Goal: Communication & Community: Ask a question

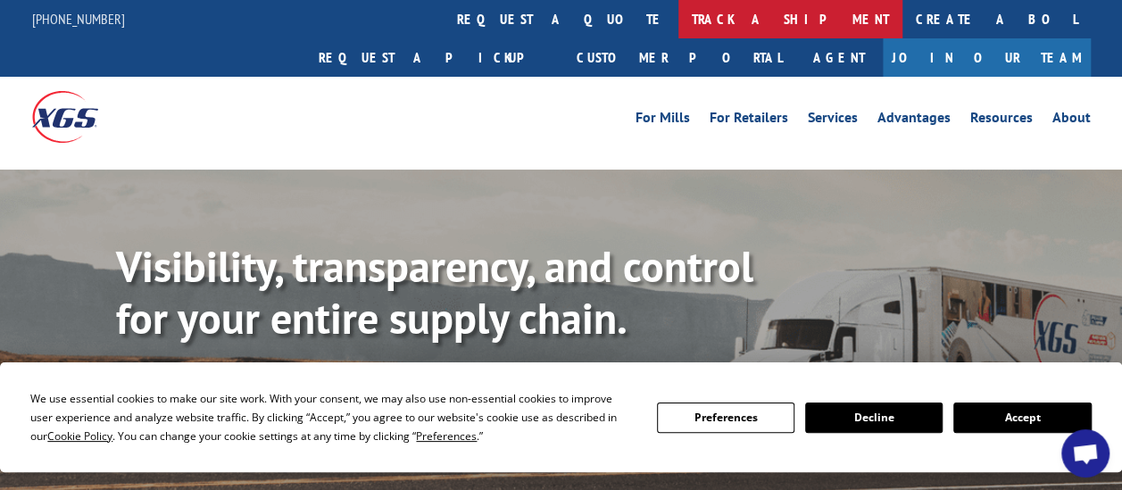
click at [678, 22] on link "track a shipment" at bounding box center [790, 19] width 224 height 38
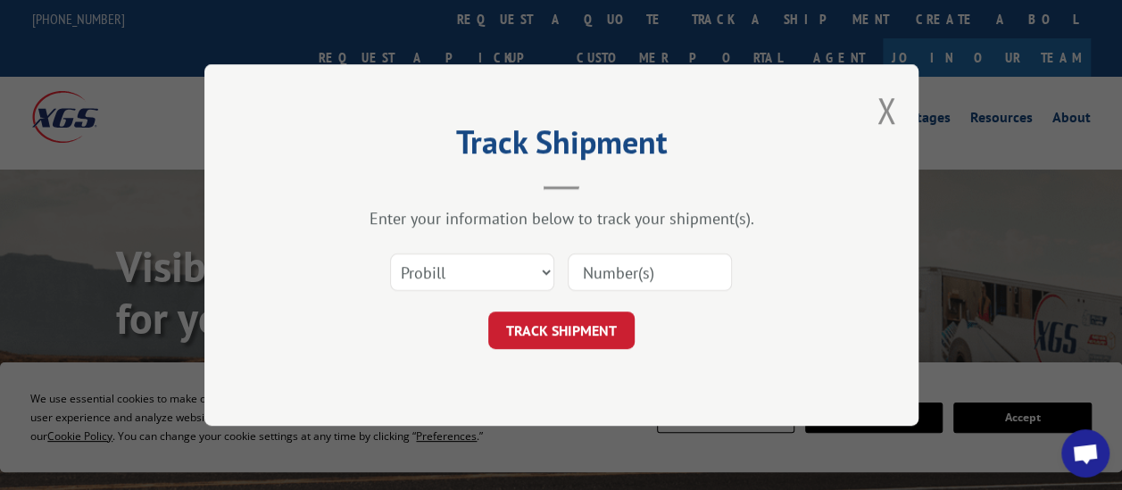
click at [624, 274] on input at bounding box center [650, 272] width 164 height 37
paste input "17595669"
type input "17595669"
click at [603, 328] on button "TRACK SHIPMENT" at bounding box center [561, 330] width 146 height 37
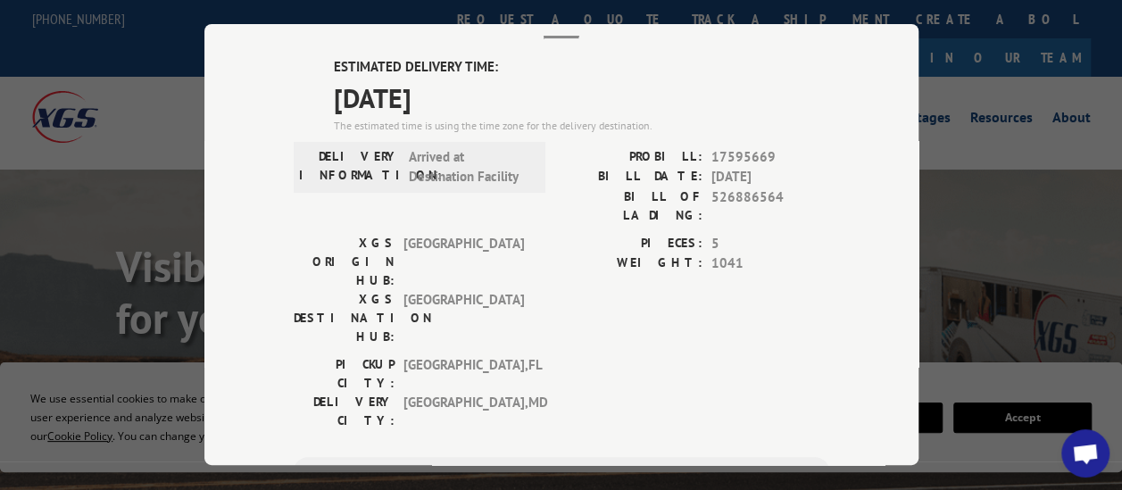
scroll to position [110, 0]
click at [1028, 277] on div "Track Shipment ESTIMATED DELIVERY TIME: [DATE] The estimated time is using the …" at bounding box center [561, 245] width 1122 height 490
click at [1085, 453] on span "Open chat" at bounding box center [1085, 455] width 29 height 23
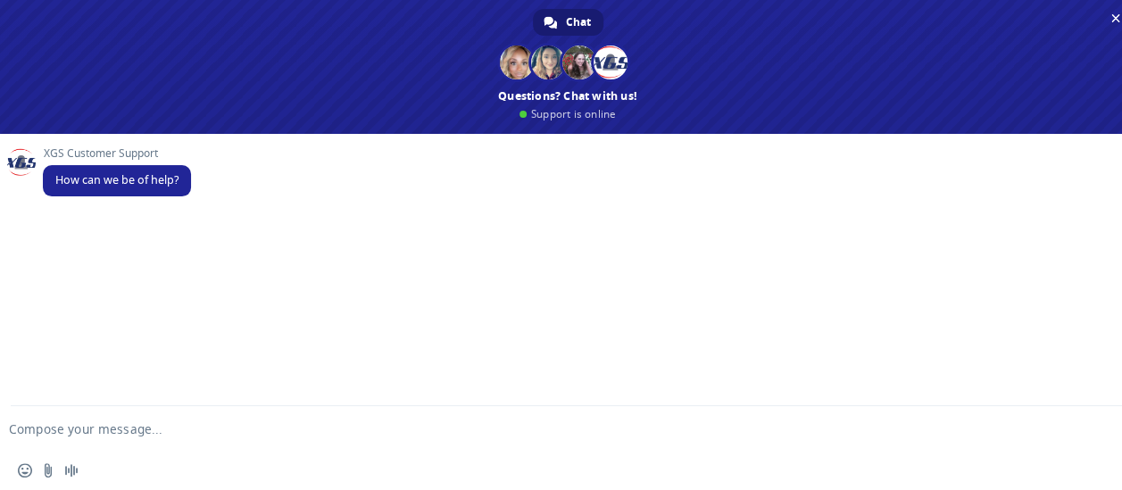
click at [123, 428] on textarea "Compose your message..." at bounding box center [539, 429] width 1060 height 16
paste textarea "17595669"
click at [21, 429] on textarea "Is 17595669" at bounding box center [539, 429] width 1060 height 16
click at [112, 431] on textarea "Is PRO 17595669" at bounding box center [539, 429] width 1060 height 16
type textarea "Is PRO 17595669 on a truck and out for delivery [DATE]?"
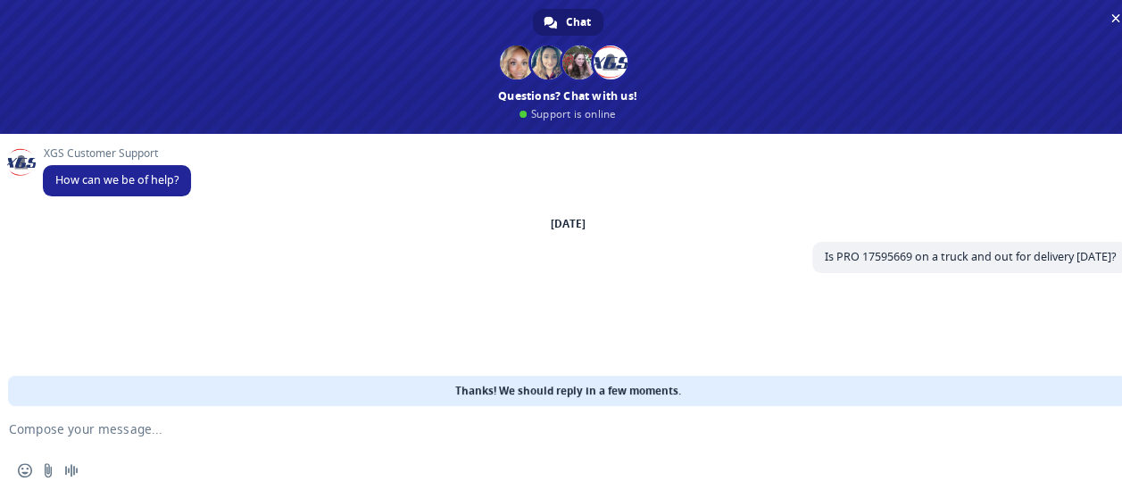
scroll to position [36, 0]
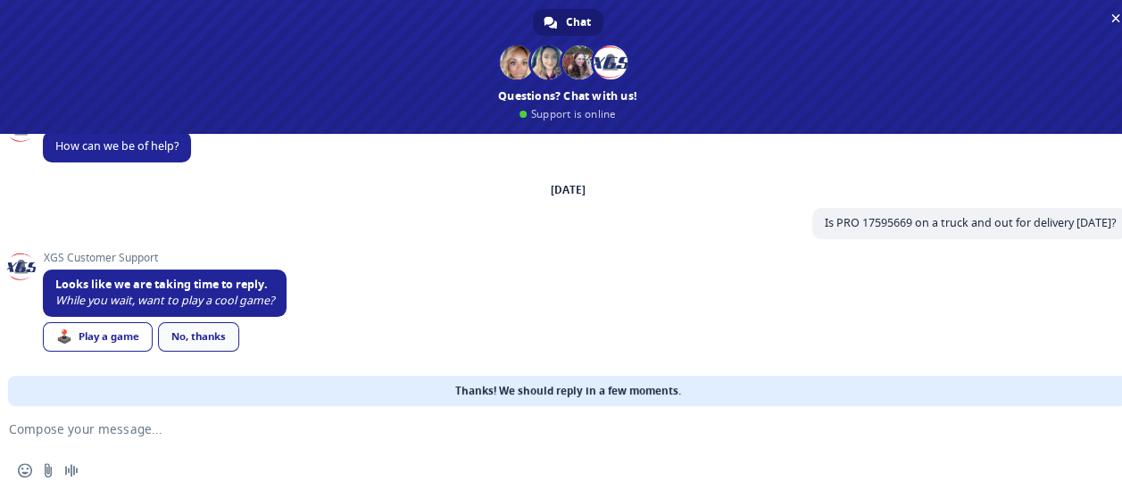
click at [210, 335] on div "No, thanks" at bounding box center [198, 336] width 81 height 29
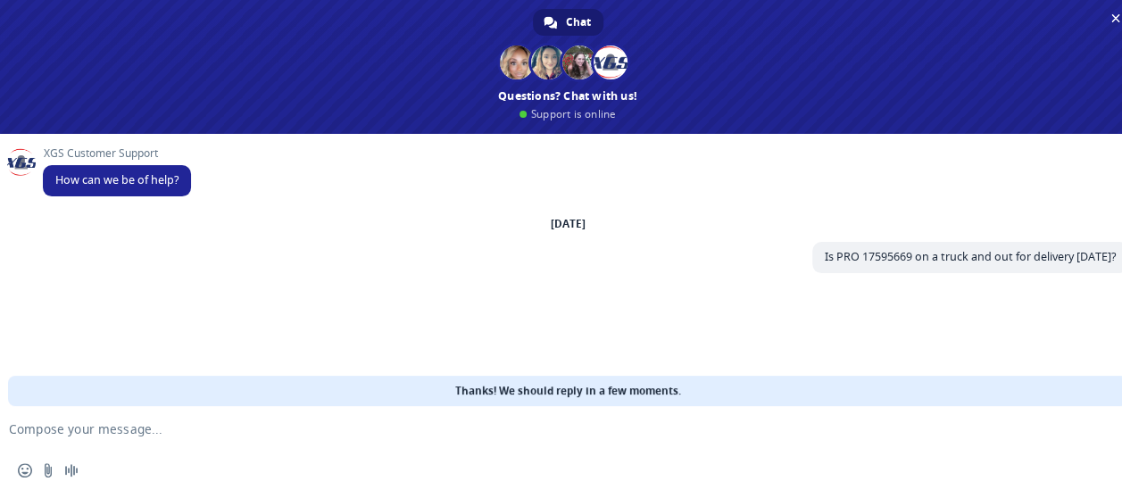
click at [578, 295] on div "XGS Customer Support How can we be of help? [DATE] Is PRO 17595669 on a truck a…" at bounding box center [585, 235] width 1085 height 177
type textarea "Hello?"
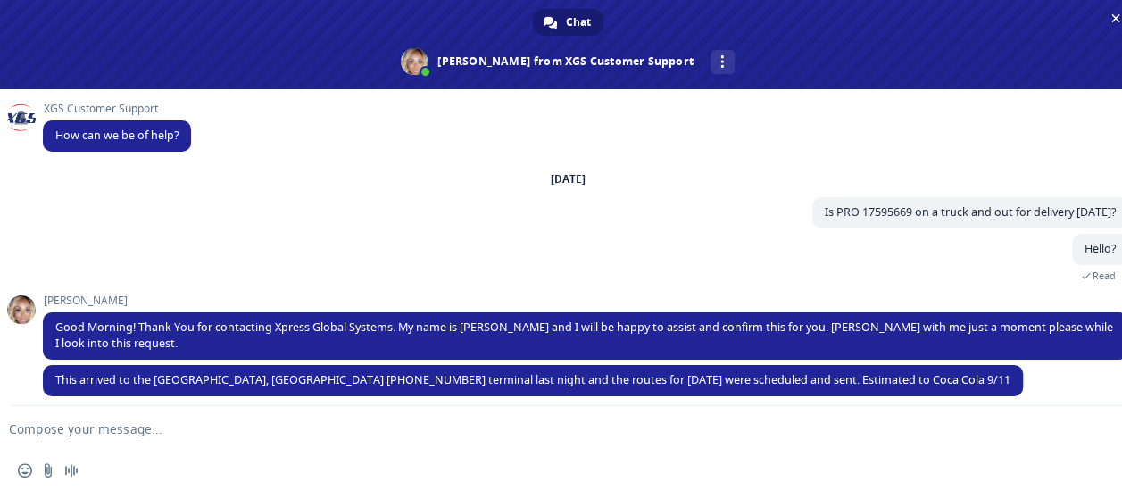
scroll to position [14, 0]
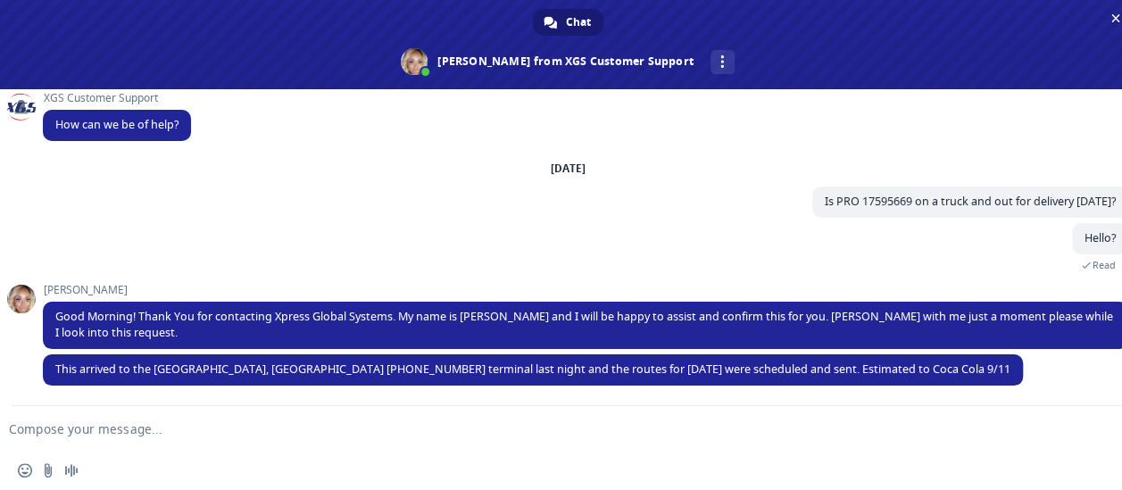
click at [287, 422] on textarea "Compose your message..." at bounding box center [539, 429] width 1060 height 16
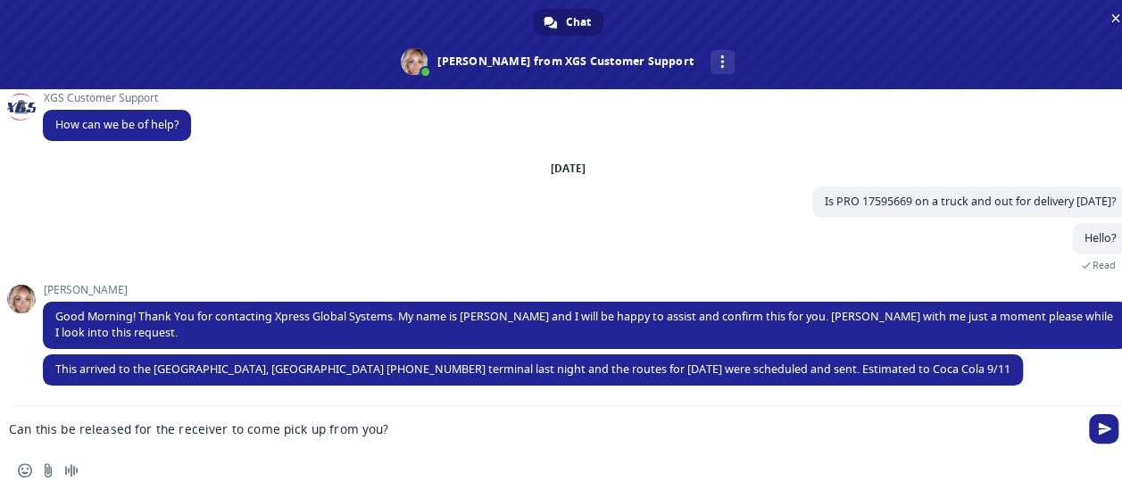
type textarea "Can this be released for the receiver to come pick up from you?"
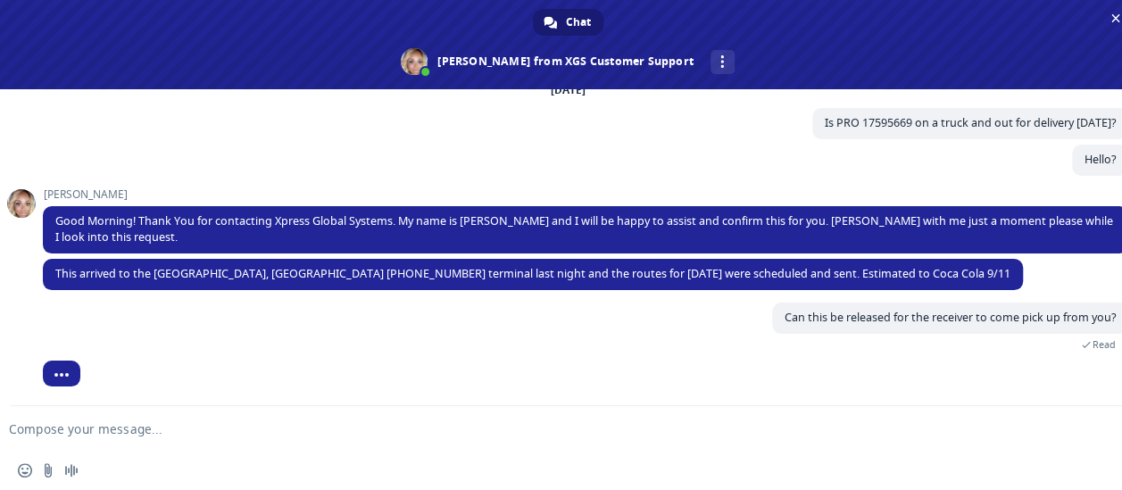
scroll to position [121, 0]
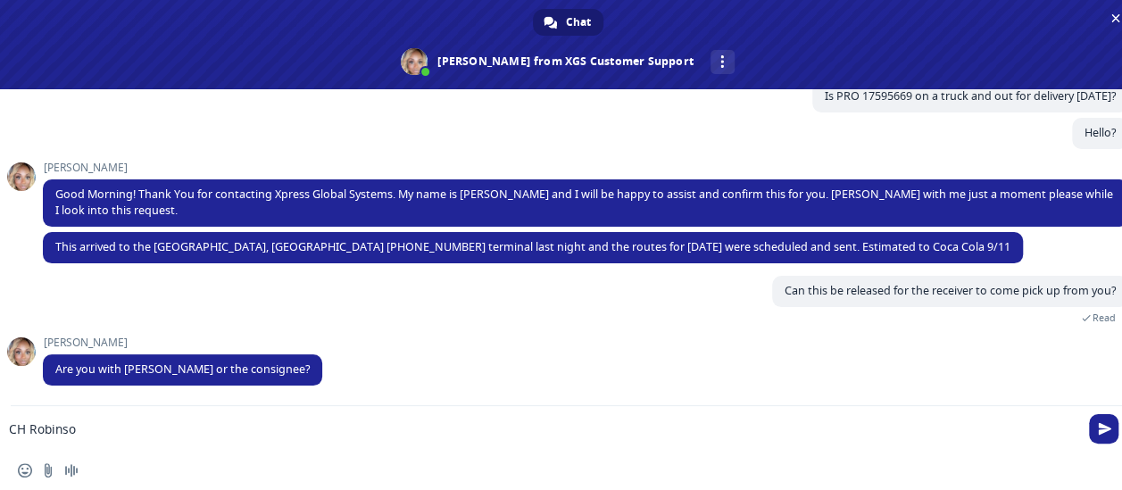
type textarea "[PERSON_NAME]"
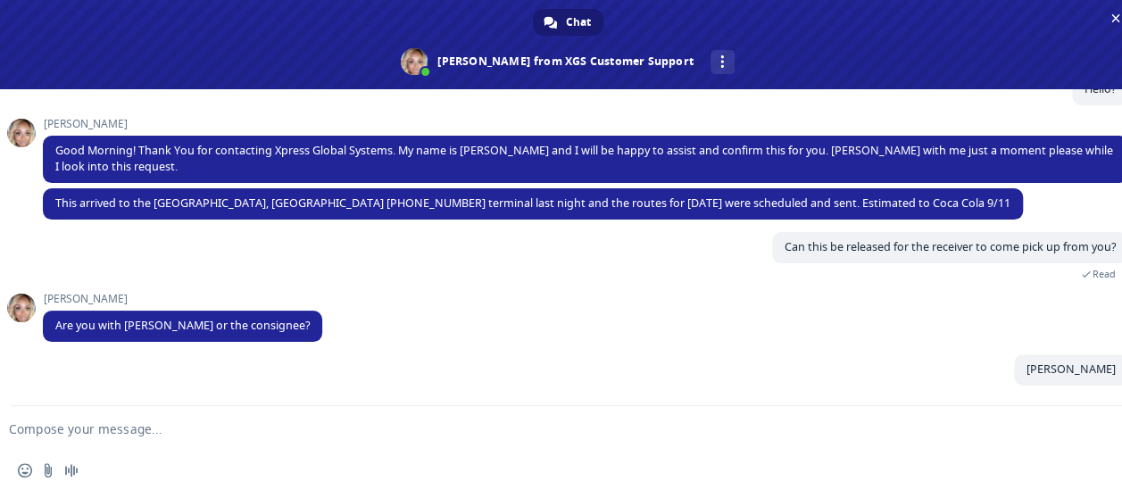
scroll to position [165, 0]
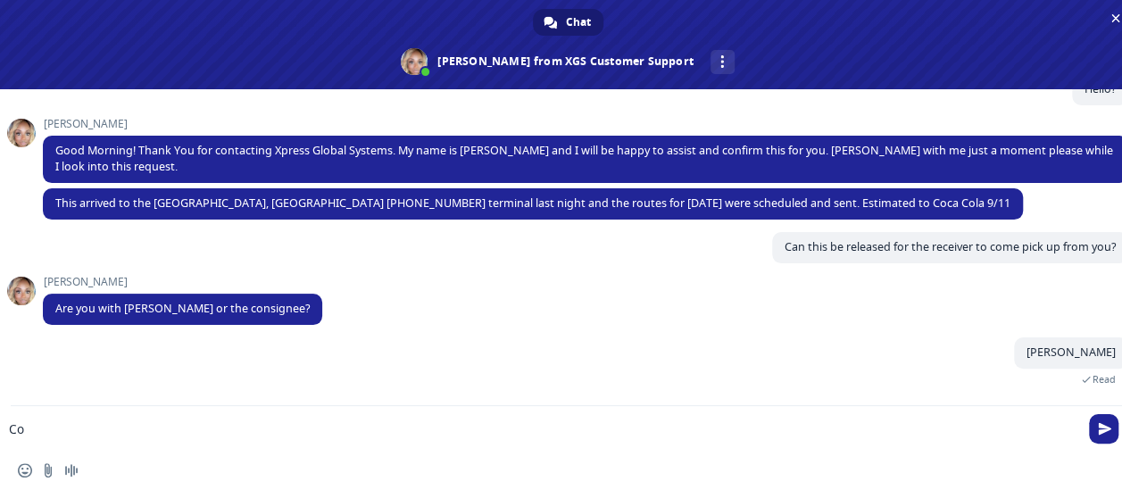
type textarea "C"
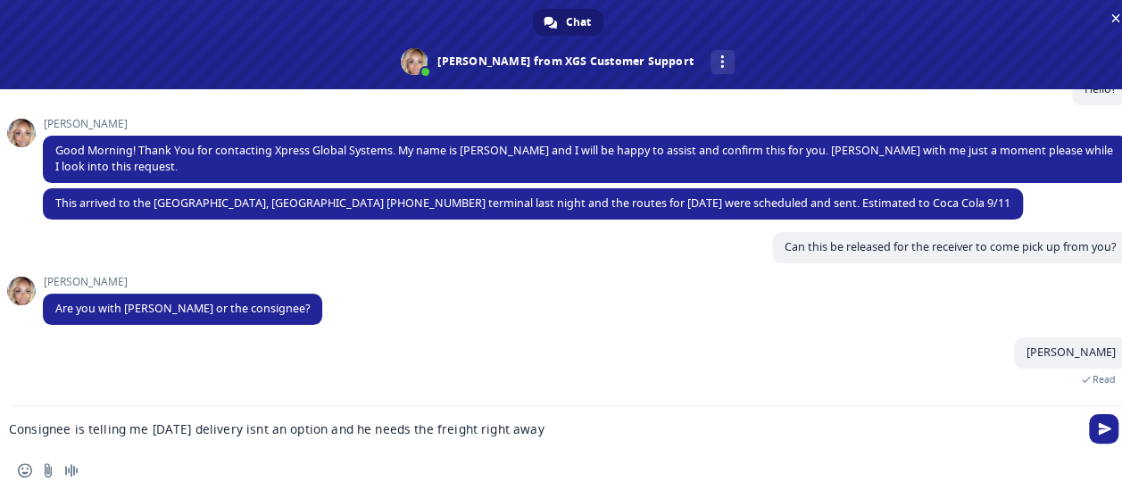
type textarea "Consignee is telling me [DATE] delivery isnt an option and he needs the freight…"
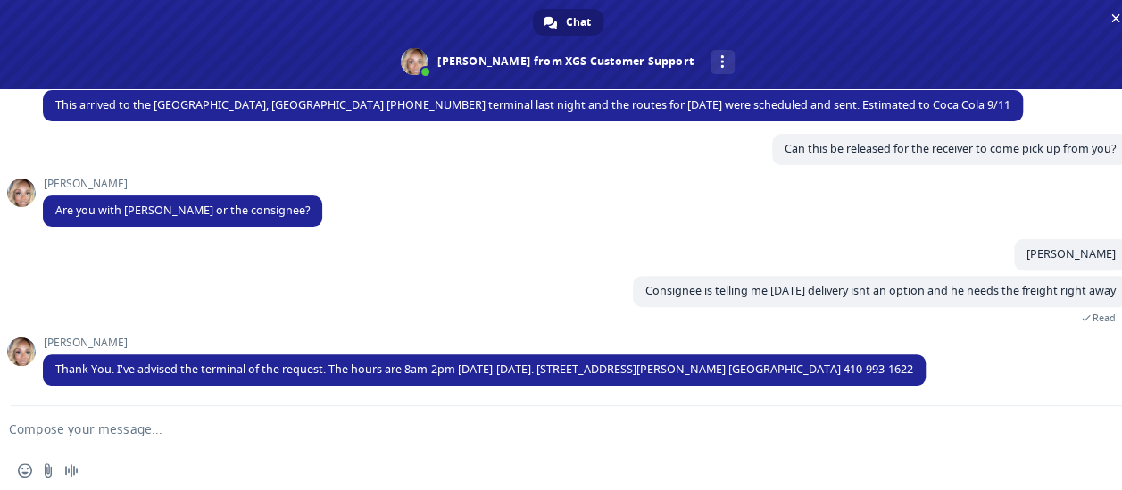
scroll to position [264, 0]
click at [694, 425] on textarea "Compose your message..." at bounding box center [539, 429] width 1060 height 16
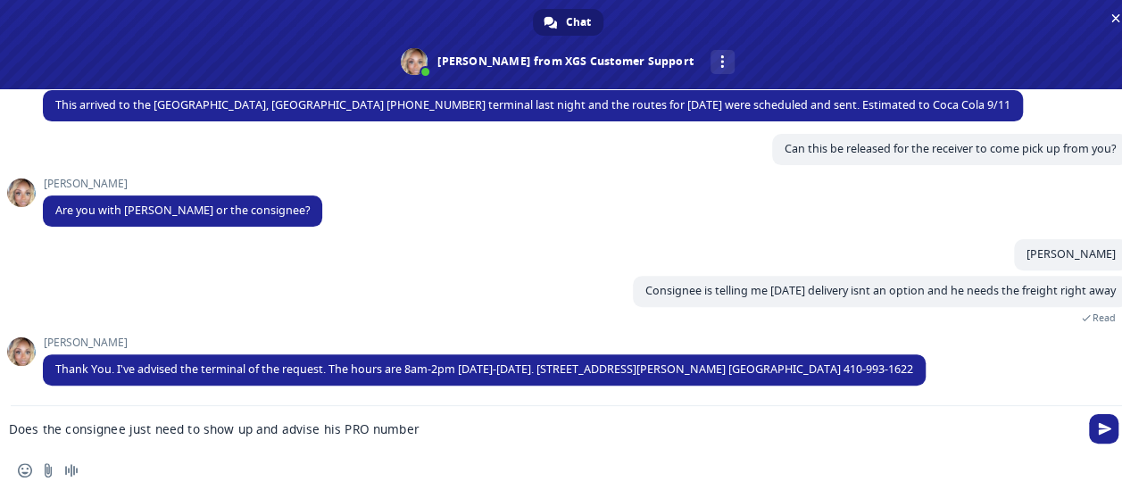
type textarea "Does the consignee just need to show up and advise his PRO number?"
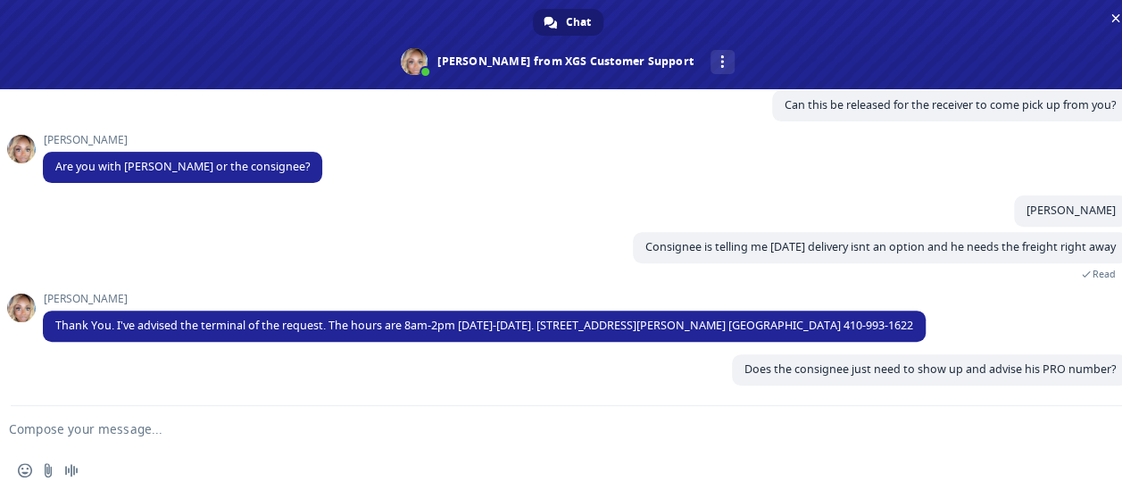
scroll to position [309, 0]
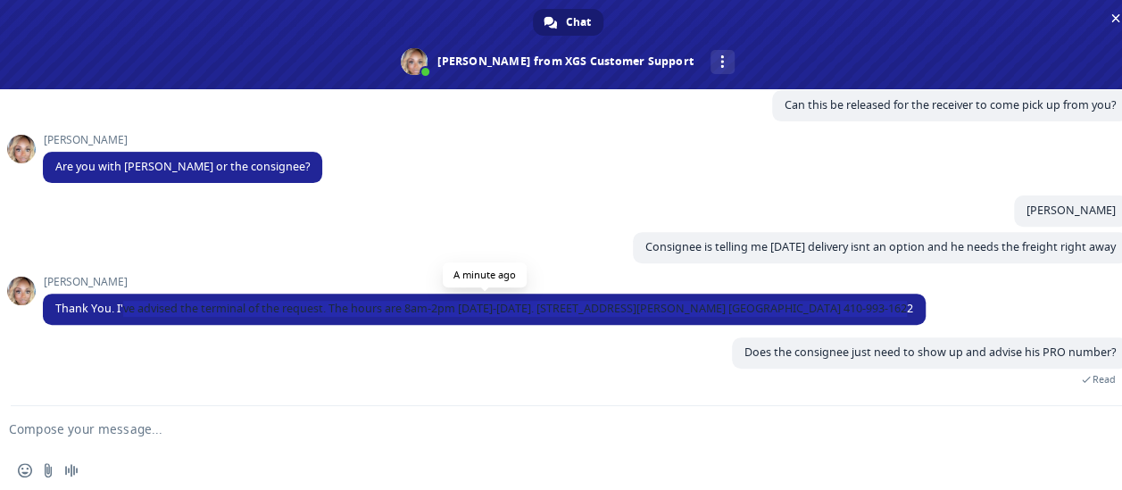
drag, startPoint x: 869, startPoint y: 306, endPoint x: 125, endPoint y: 309, distance: 743.6
click at [125, 309] on span "Thank You. I've advised the terminal of the request. The hours are 8am-2pm [DAT…" at bounding box center [484, 308] width 858 height 15
drag, startPoint x: 55, startPoint y: 309, endPoint x: 877, endPoint y: 307, distance: 822.1
click at [877, 307] on span "Thank You. I've advised the terminal of the request. The hours are 8am-2pm [DAT…" at bounding box center [484, 309] width 883 height 31
drag, startPoint x: 877, startPoint y: 307, endPoint x: 850, endPoint y: 307, distance: 27.7
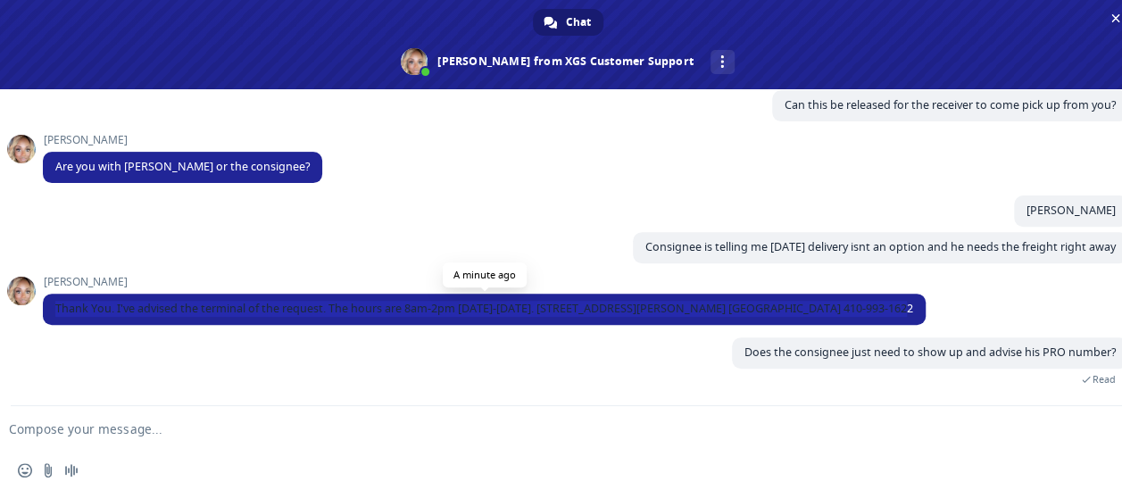
copy span "Thank You. I've advised the terminal of the request. The hours are 8am-2pm [DAT…"
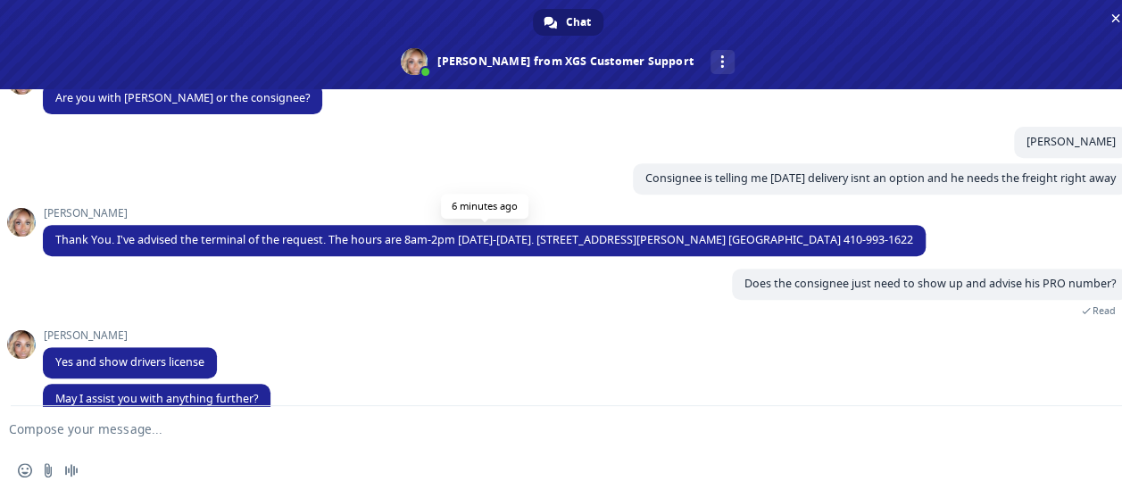
scroll to position [408, 0]
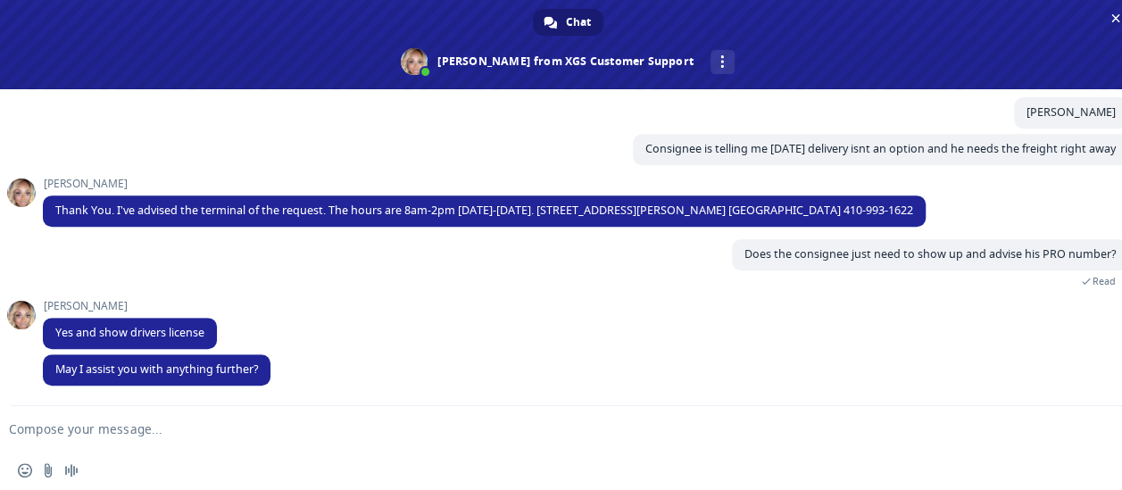
click at [206, 427] on textarea "Compose your message..." at bounding box center [539, 429] width 1060 height 16
type textarea "Any specific contact I can give my customer? Check in location?"
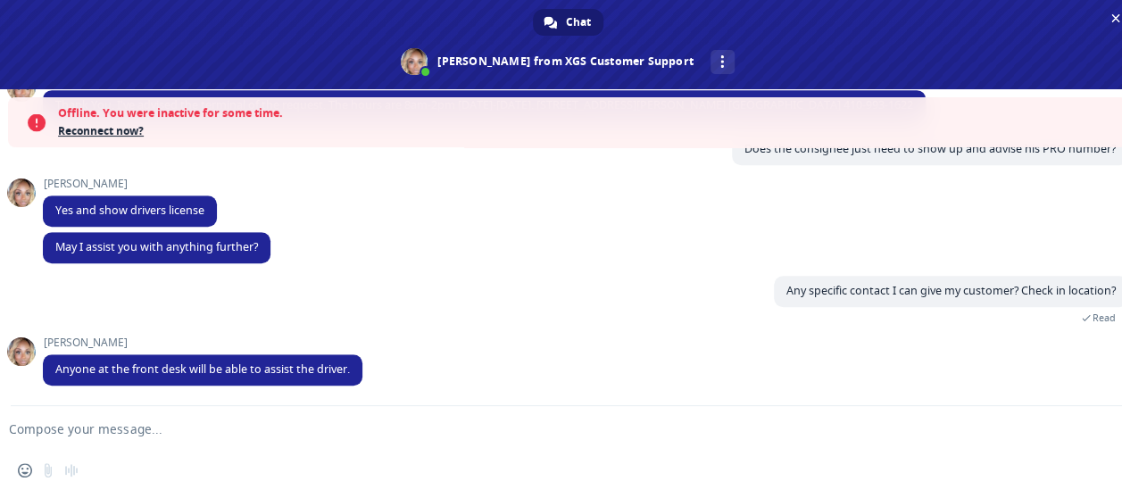
scroll to position [514, 0]
